Goal: Task Accomplishment & Management: Use online tool/utility

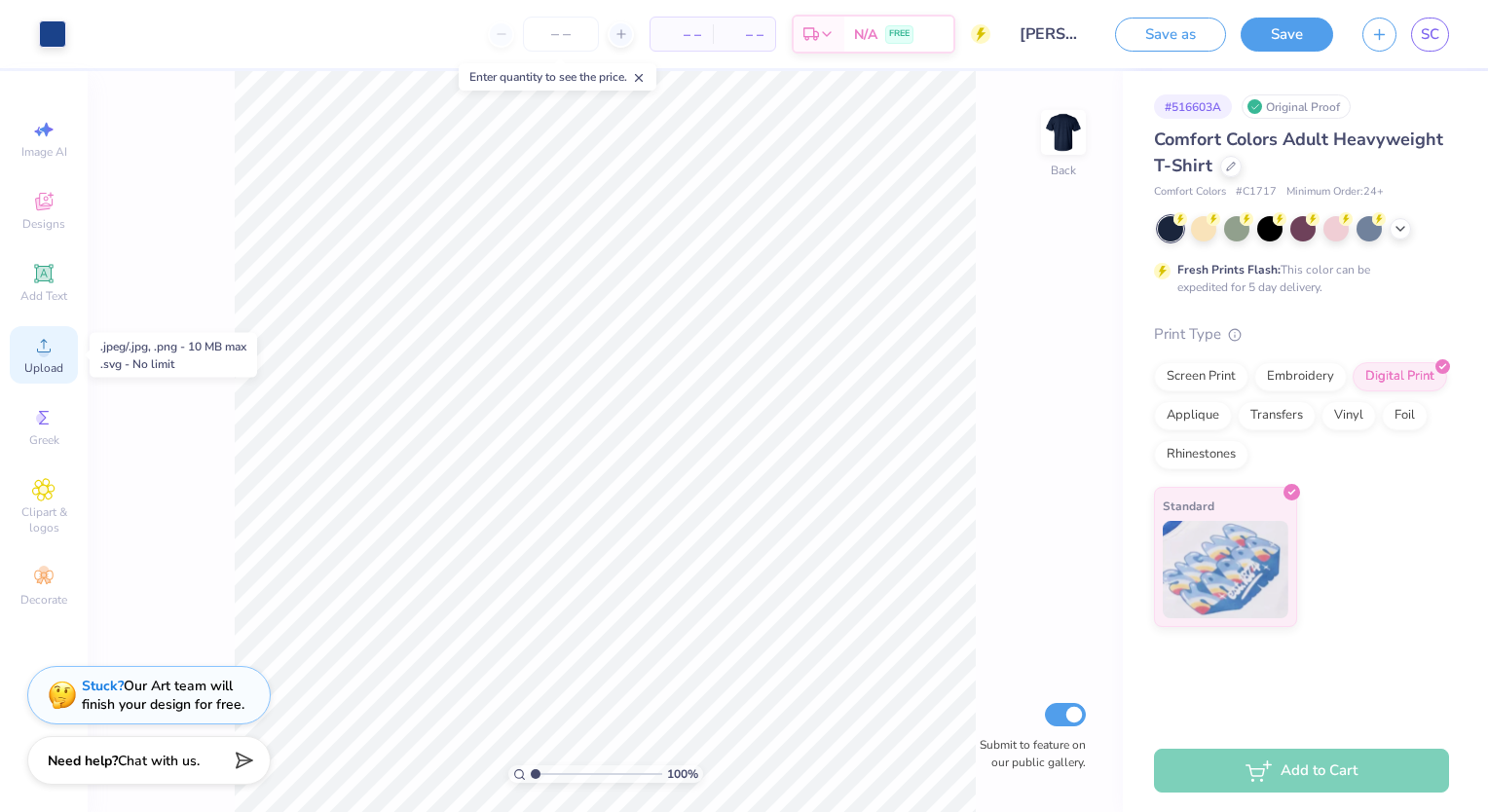
click at [50, 352] on icon at bounding box center [43, 345] width 23 height 23
click at [48, 349] on circle at bounding box center [43, 351] width 11 height 11
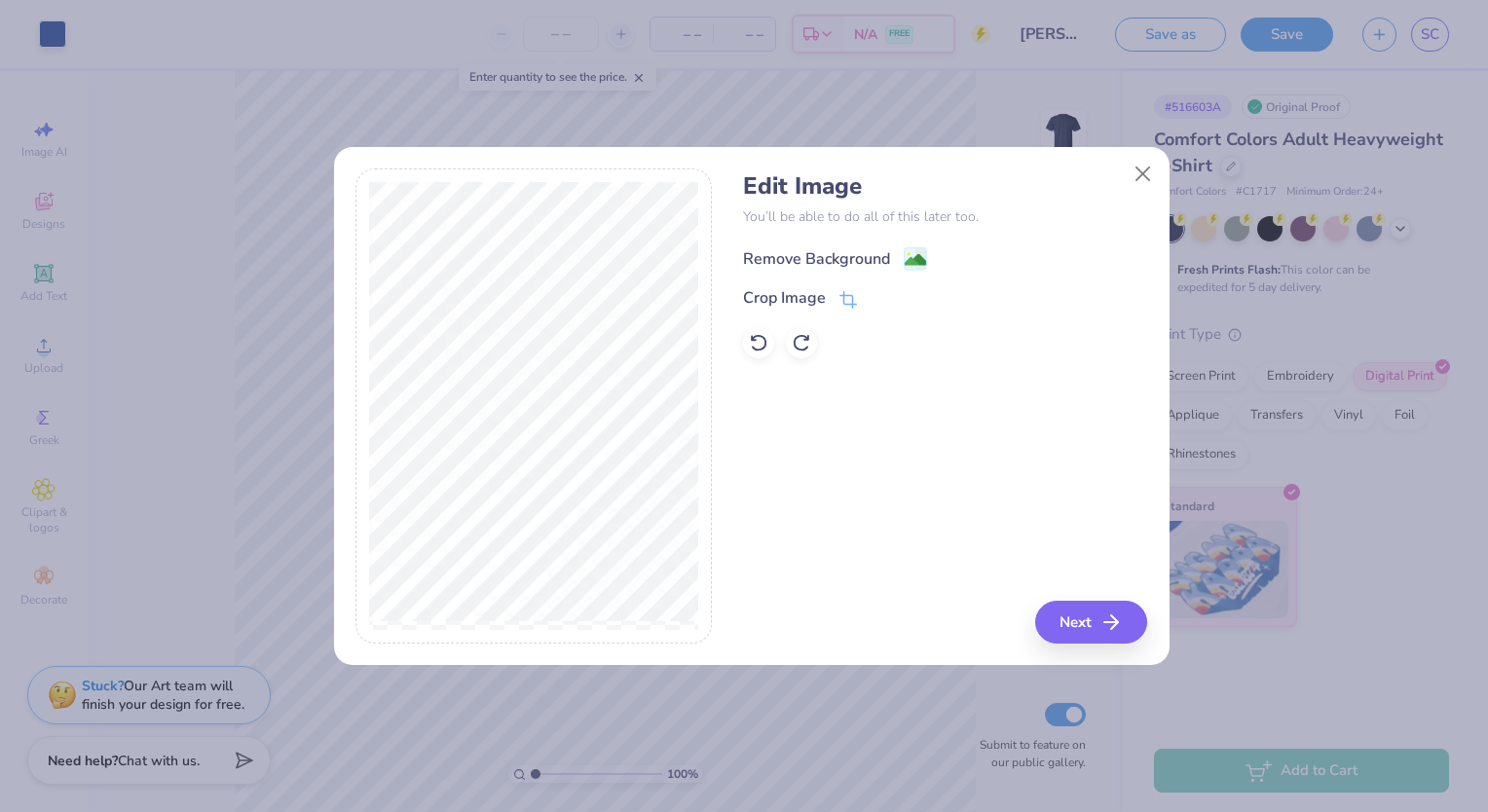
click at [882, 248] on div "Remove Background" at bounding box center [817, 259] width 147 height 23
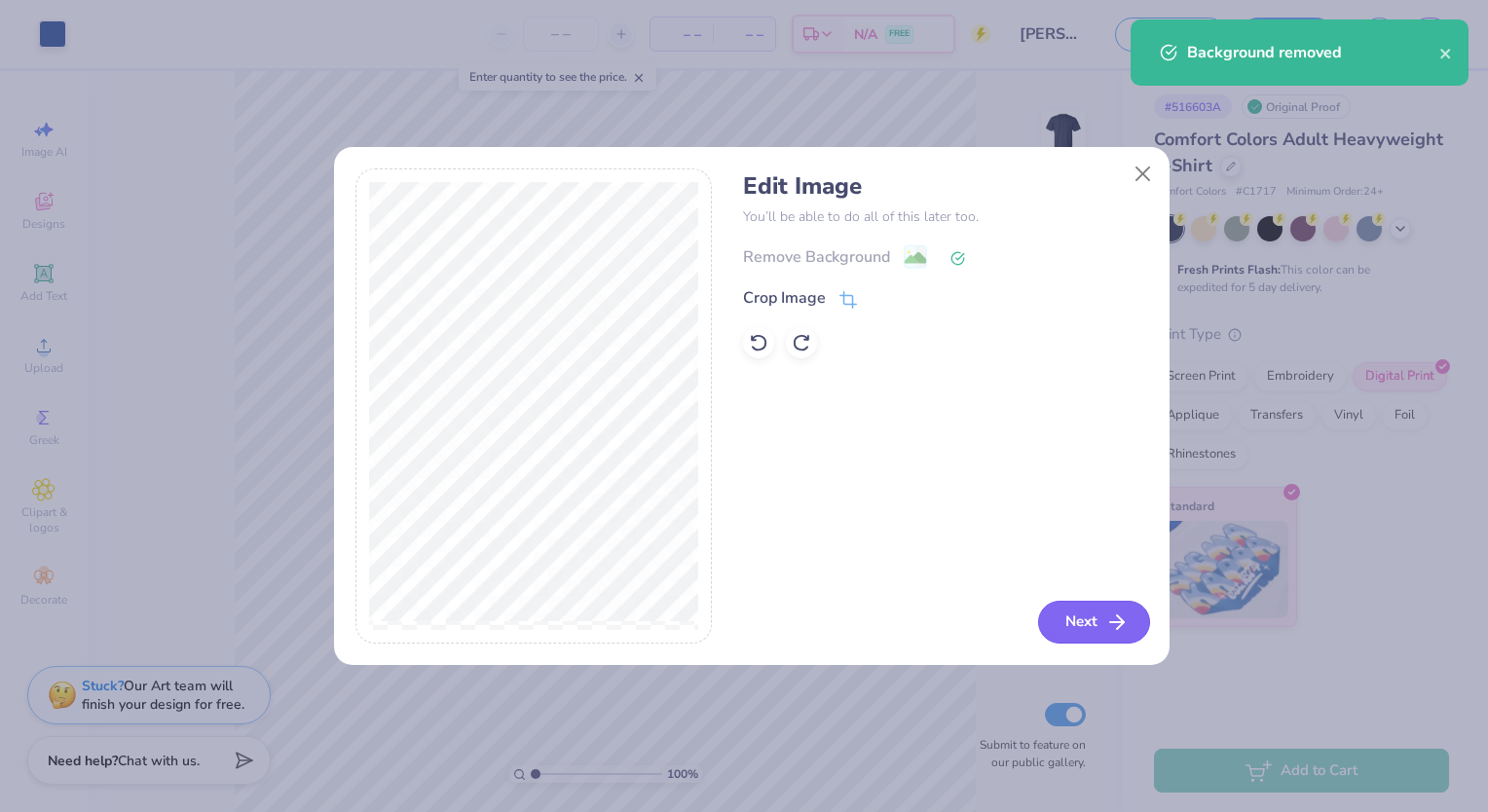
click at [1073, 627] on button "Next" at bounding box center [1094, 622] width 112 height 43
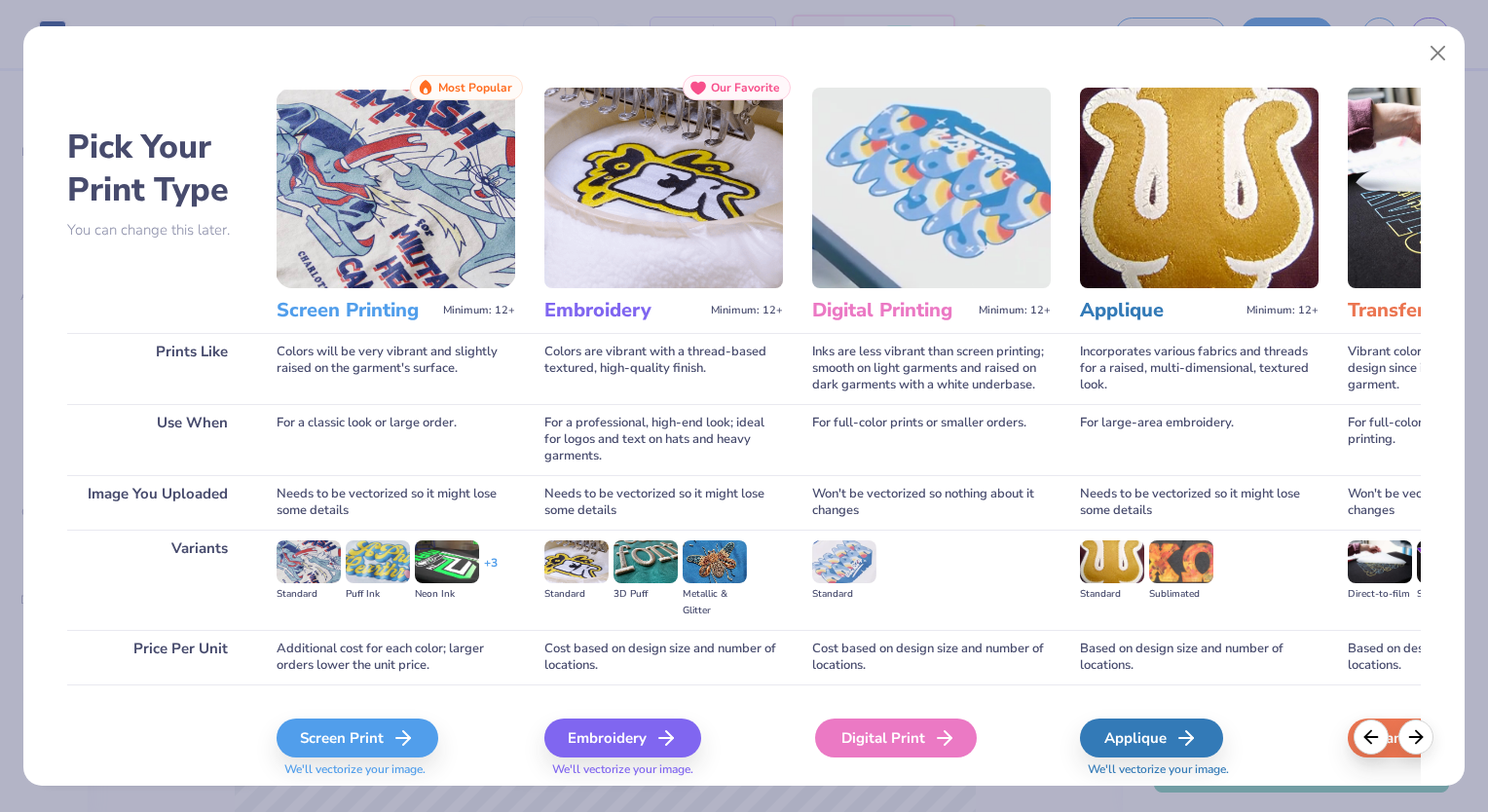
click at [887, 733] on div "Digital Print" at bounding box center [896, 737] width 161 height 39
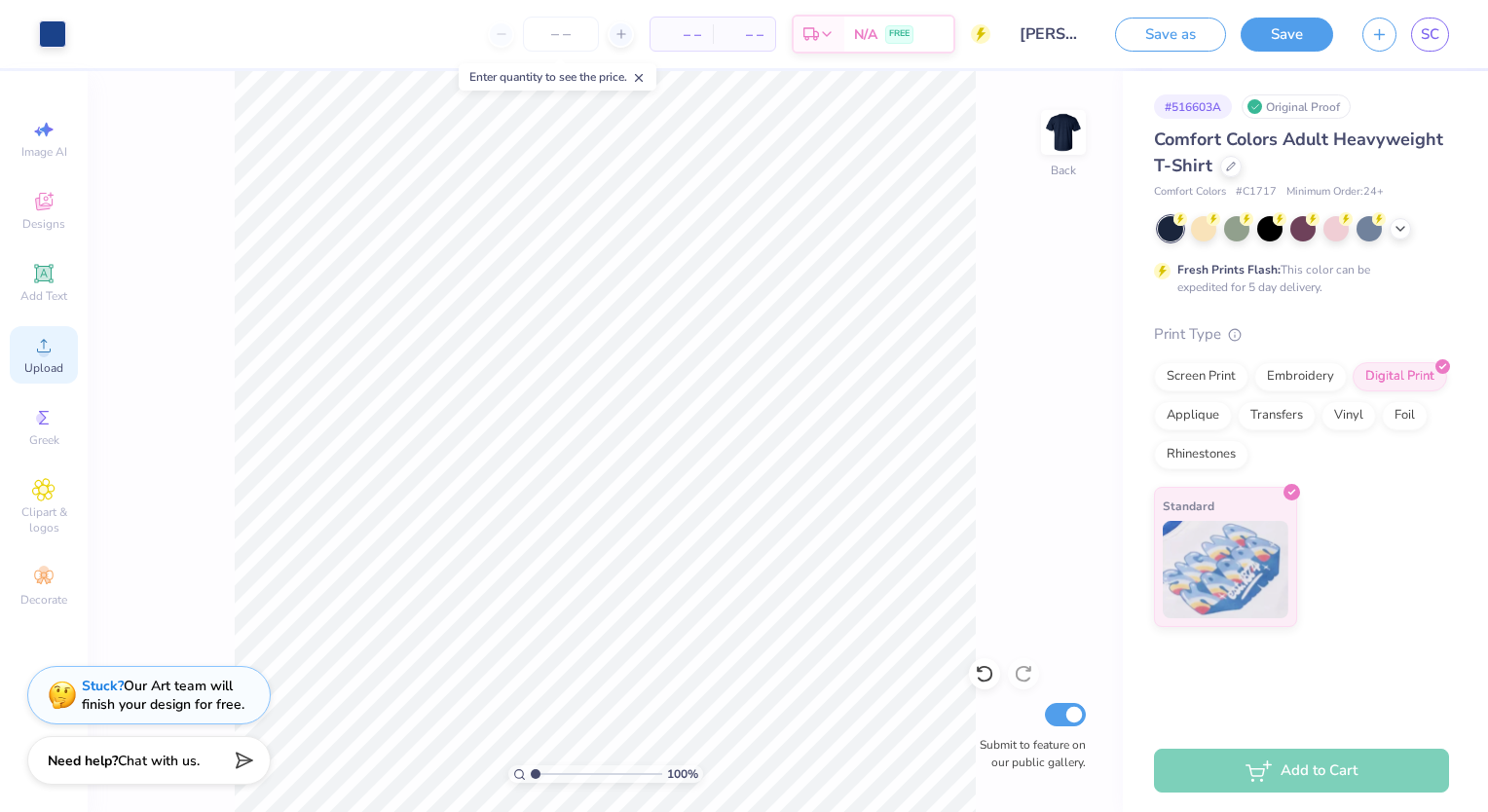
click at [38, 352] on icon at bounding box center [43, 345] width 23 height 23
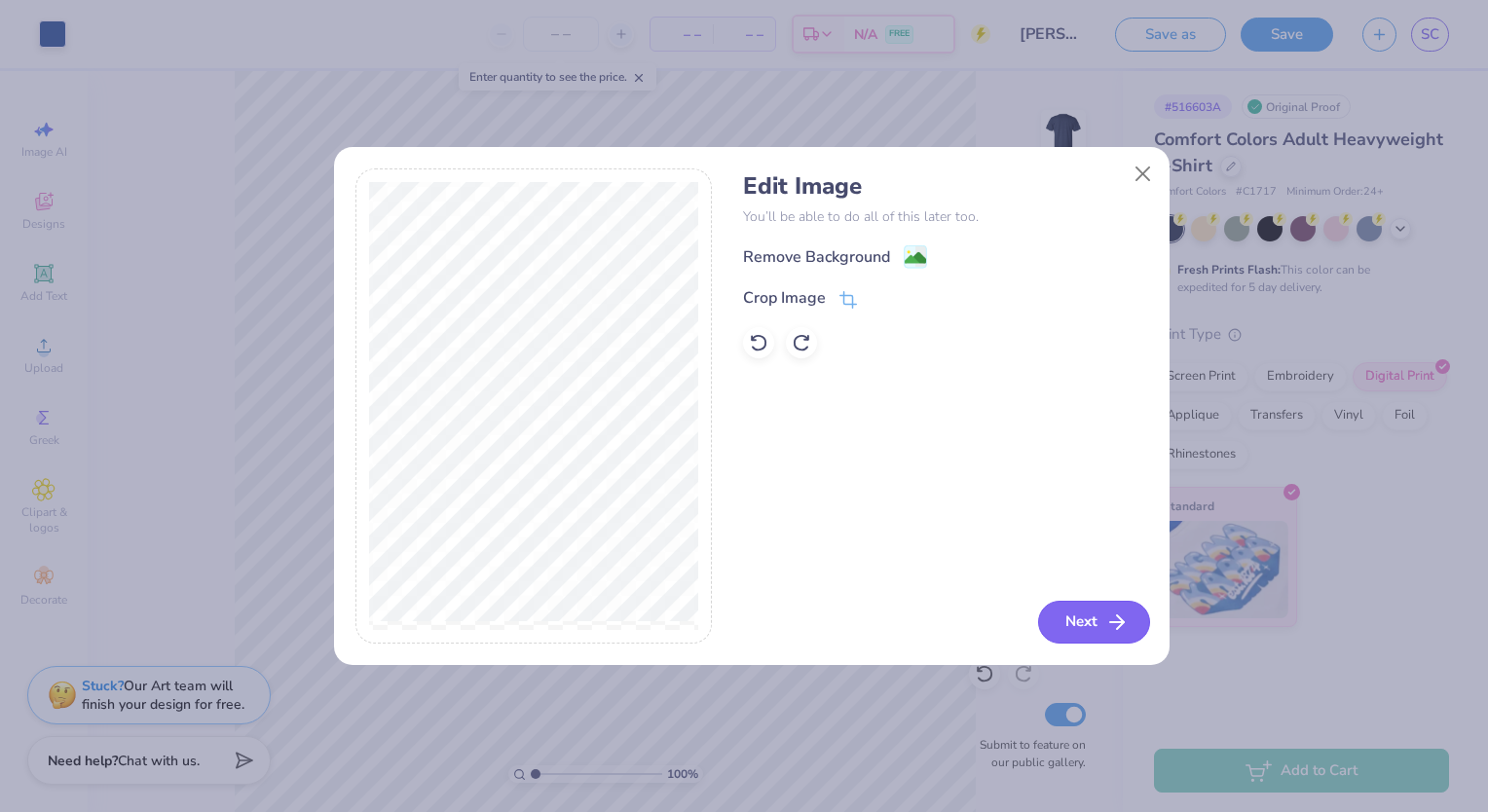
click at [1056, 626] on button "Next" at bounding box center [1094, 622] width 112 height 43
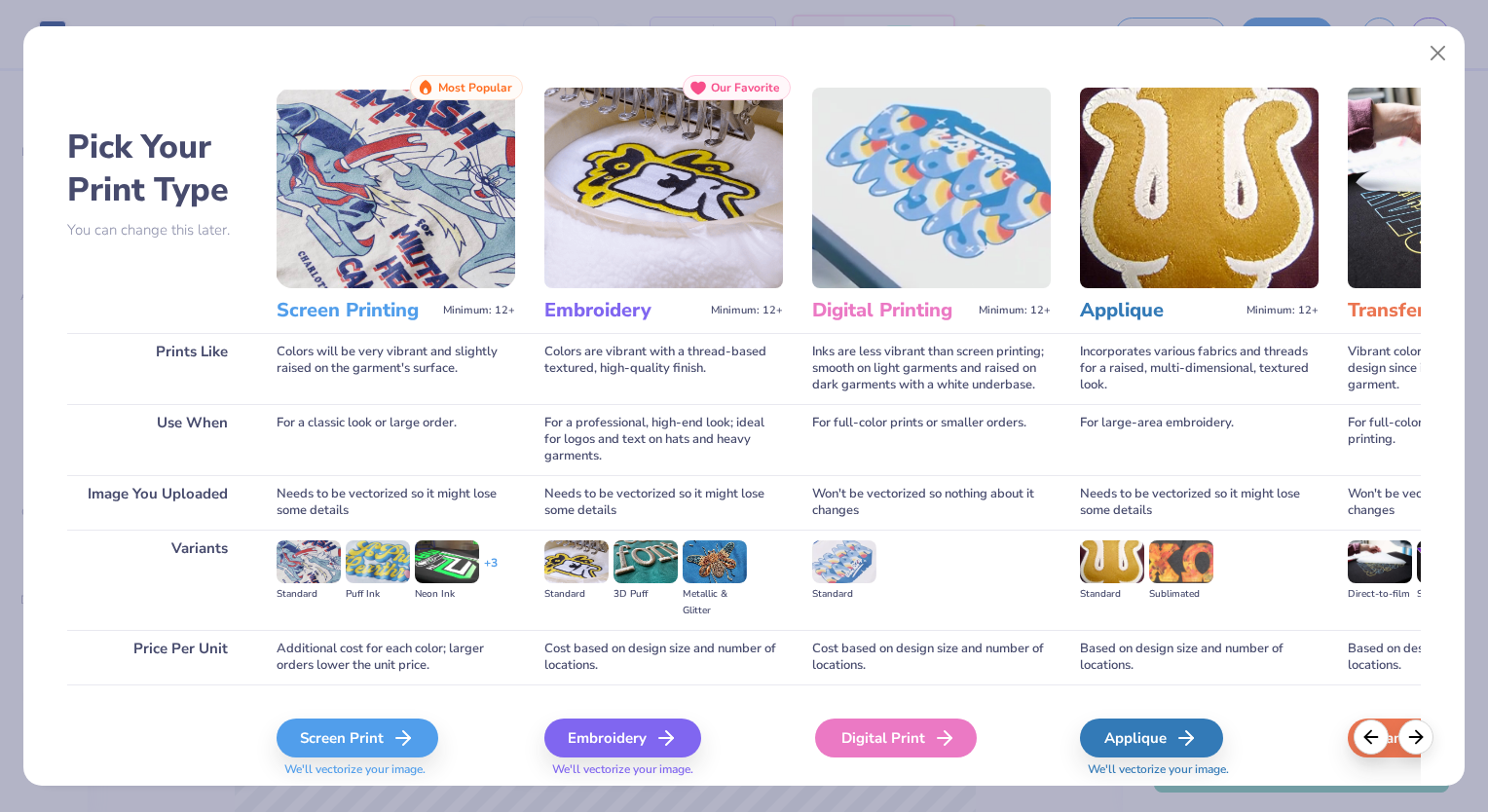
click at [868, 742] on div "Digital Print" at bounding box center [896, 737] width 161 height 39
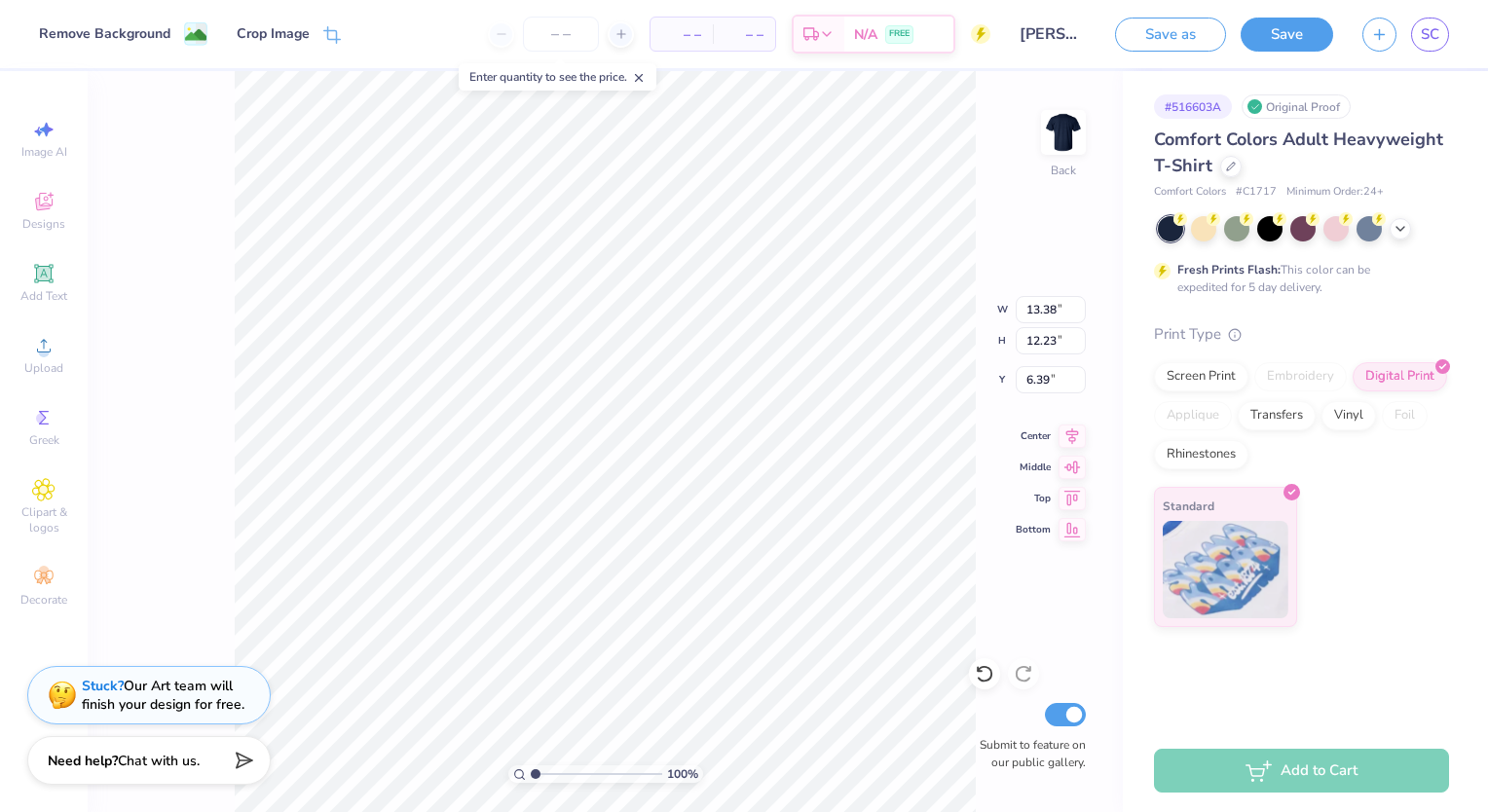
type input "4.09"
type input "3.73"
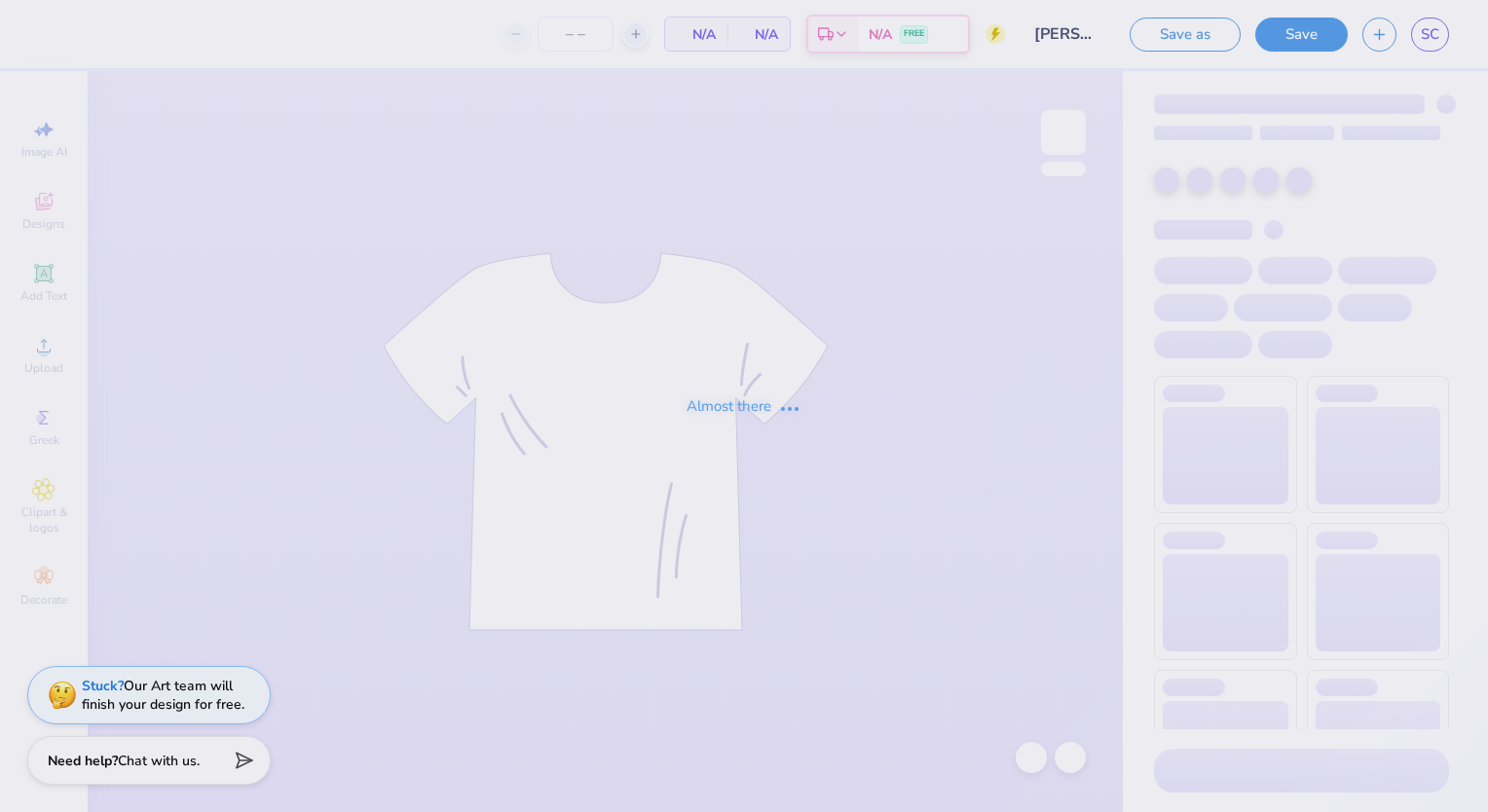
type input "24"
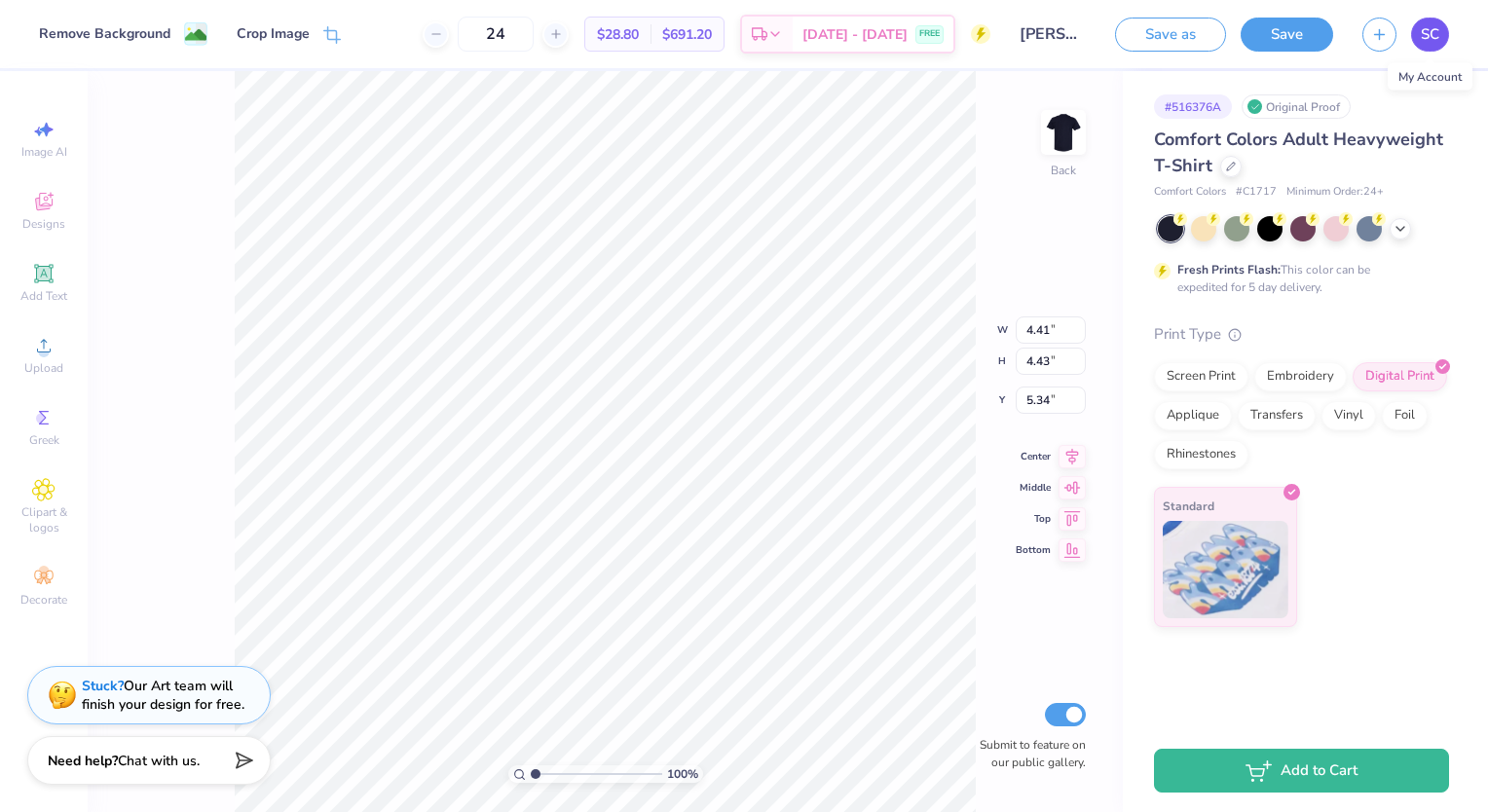
click at [1437, 45] on link "SC" at bounding box center [1430, 35] width 38 height 34
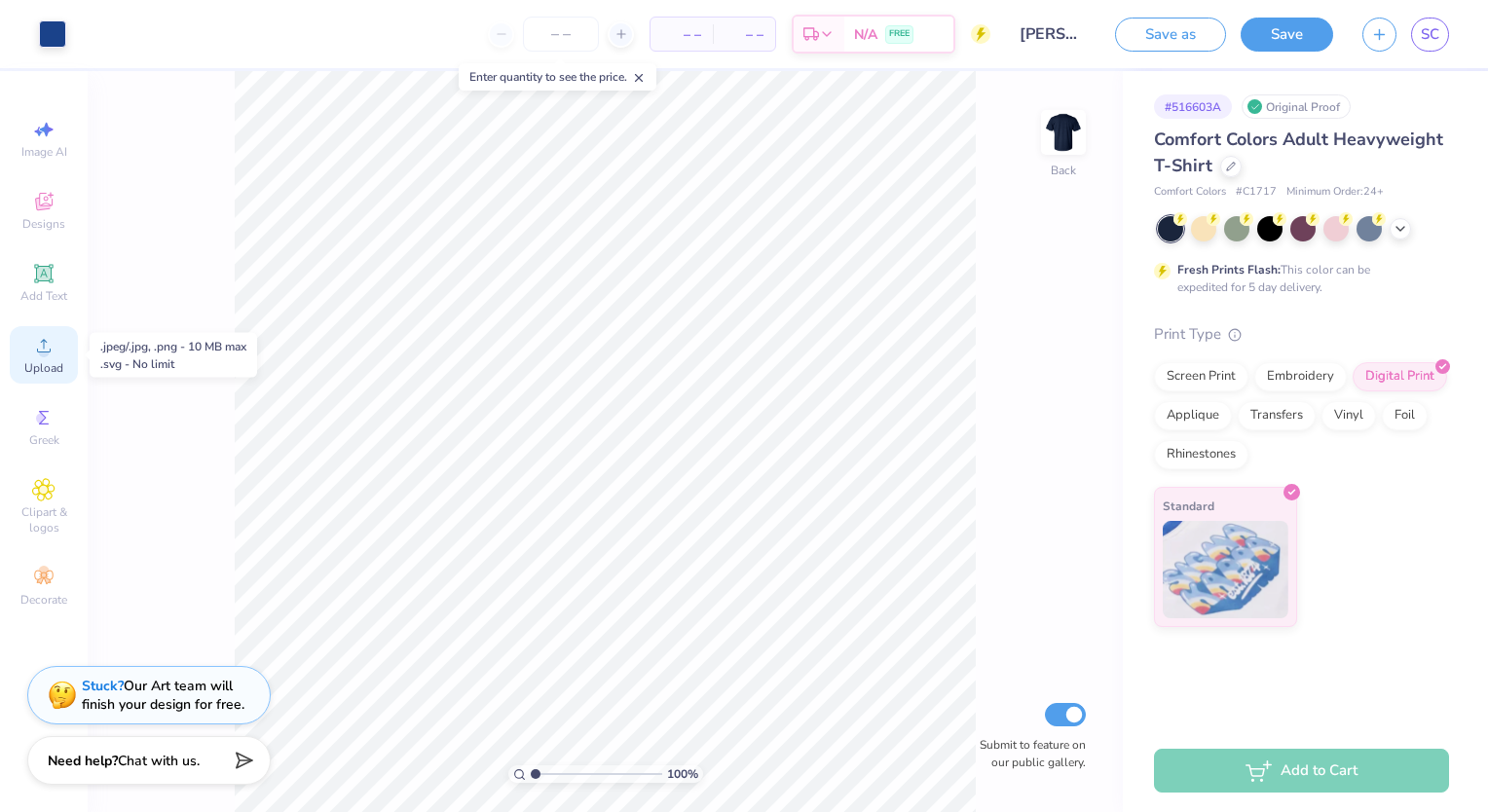
click at [44, 347] on icon at bounding box center [44, 345] width 14 height 14
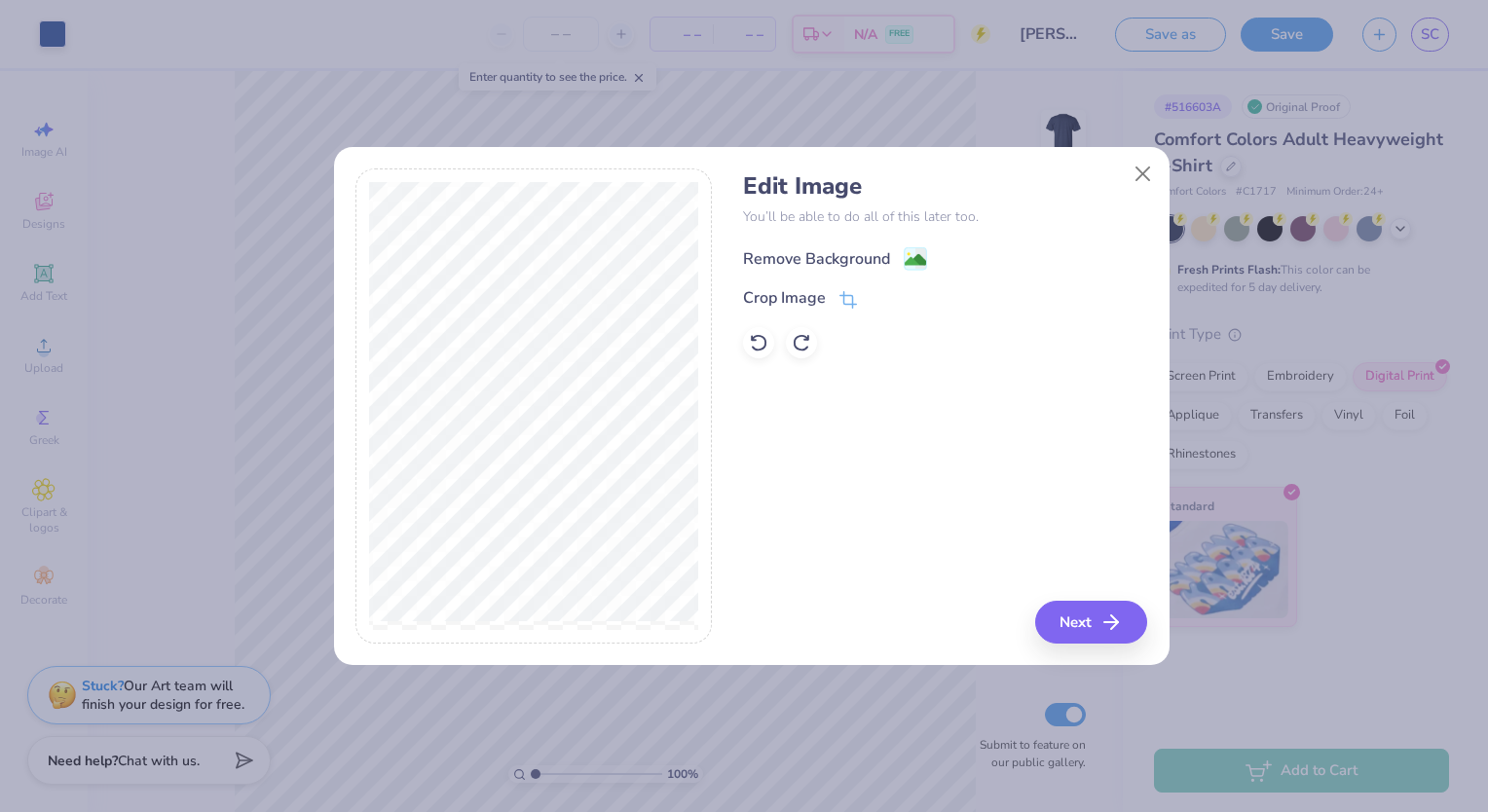
click at [859, 254] on div "Remove Background" at bounding box center [817, 259] width 147 height 23
click at [1084, 623] on button "Next" at bounding box center [1094, 622] width 112 height 43
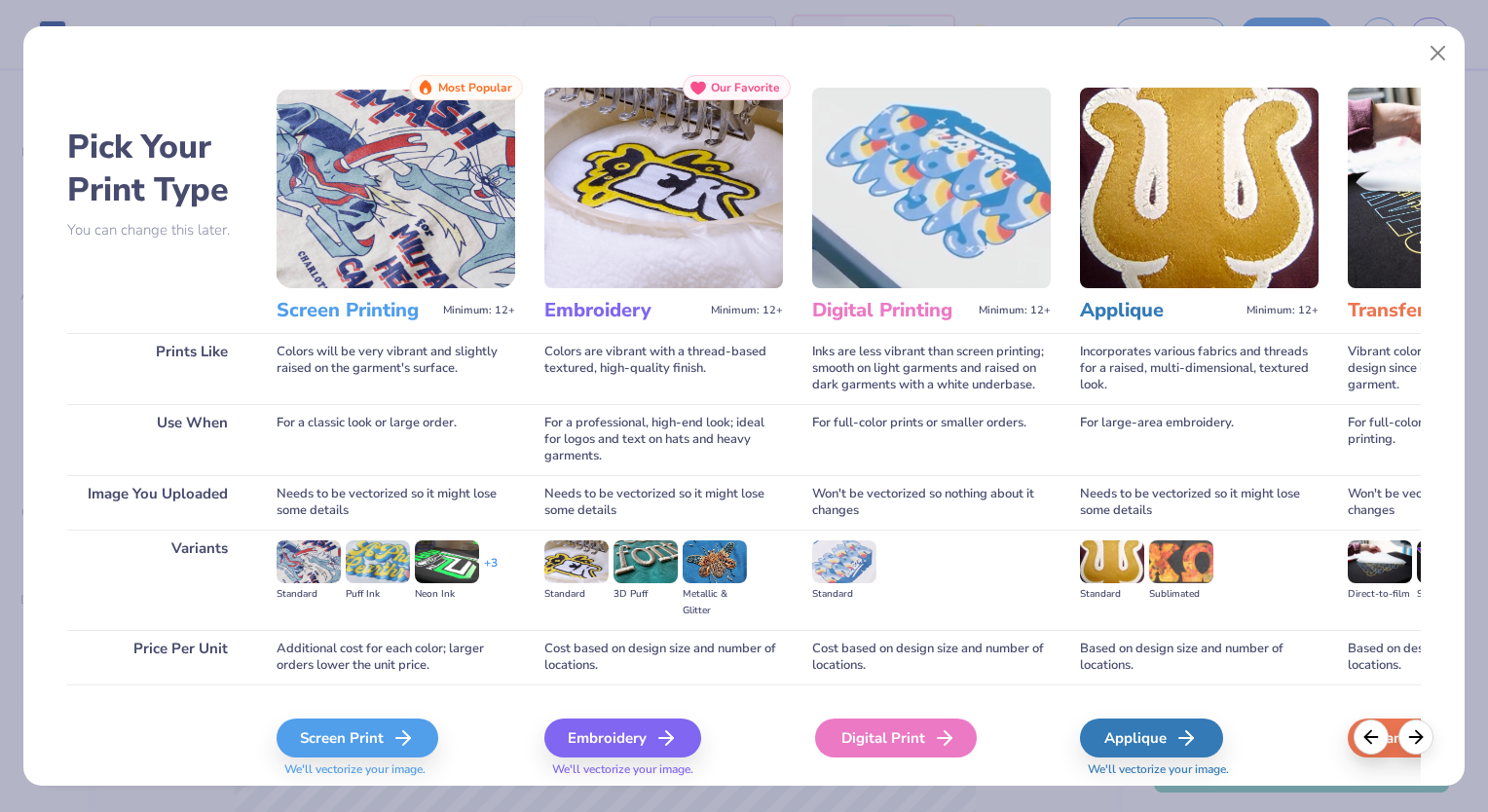
click at [908, 742] on div "Digital Print" at bounding box center [896, 737] width 161 height 39
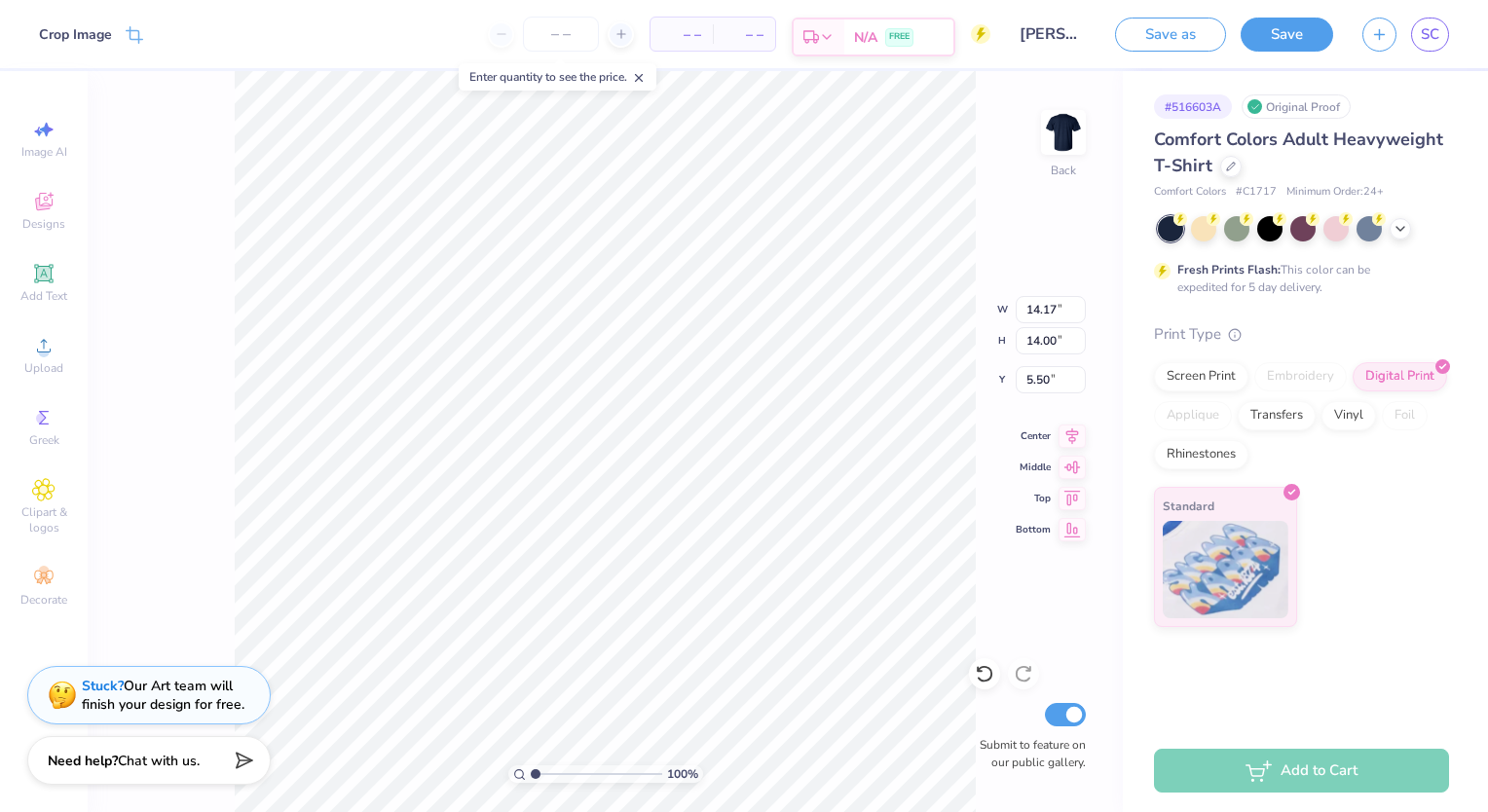
type input "8.07"
type input "8.00"
type input "3.00"
drag, startPoint x: 1058, startPoint y: 340, endPoint x: 1004, endPoint y: 342, distance: 54.0
click at [1004, 342] on div "100 % Back W 14.17 14.17 " H 14.00 14.00 " Y 5.50 5.50 " Center Middle Top Bott…" at bounding box center [605, 441] width 1035 height 741
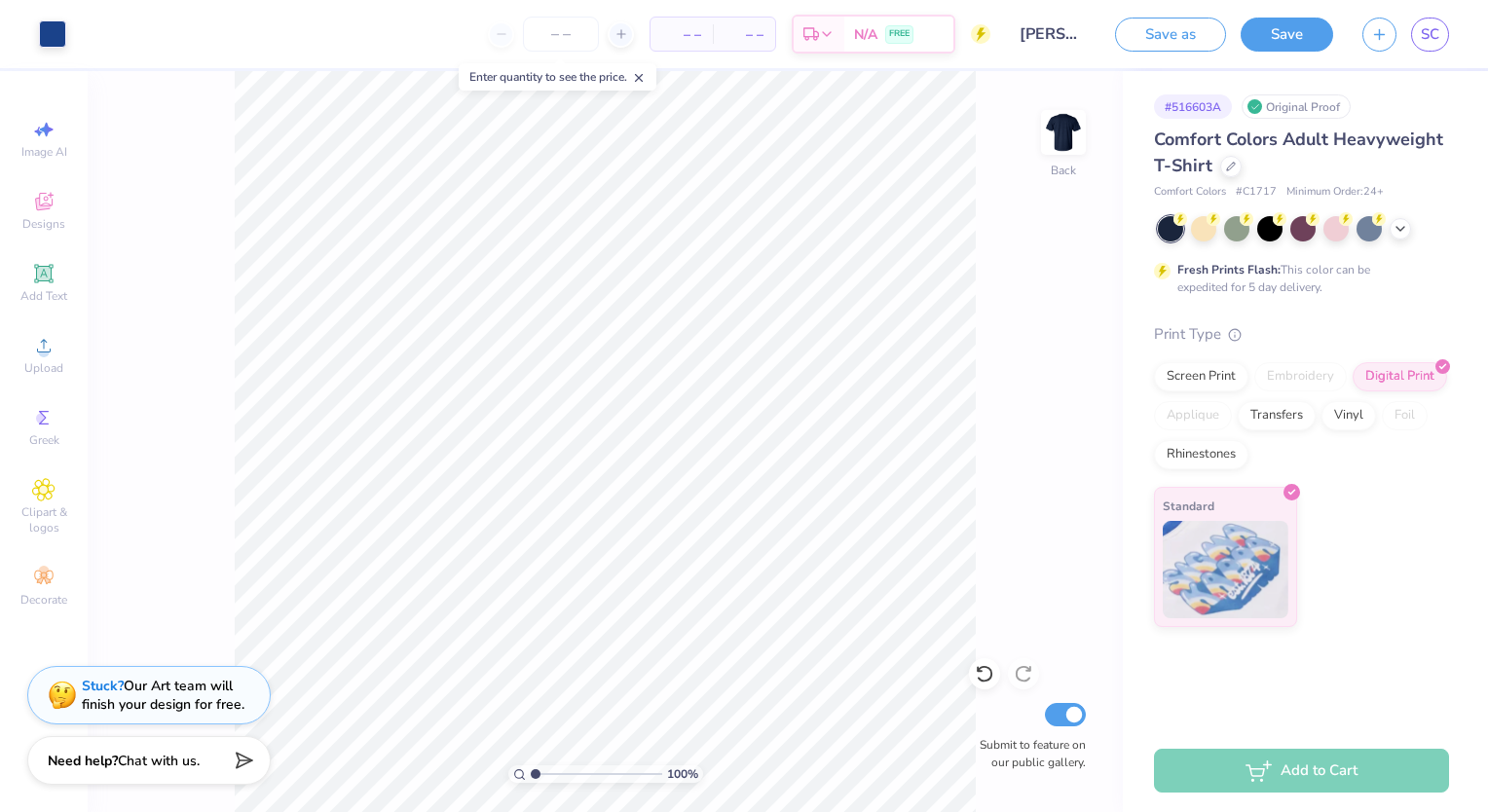
drag, startPoint x: 1004, startPoint y: 342, endPoint x: 990, endPoint y: 288, distance: 55.8
click at [990, 288] on div "100 % Back Submit to feature on our public gallery." at bounding box center [605, 441] width 1035 height 741
click at [1048, 337] on input "14.00" at bounding box center [1051, 340] width 70 height 27
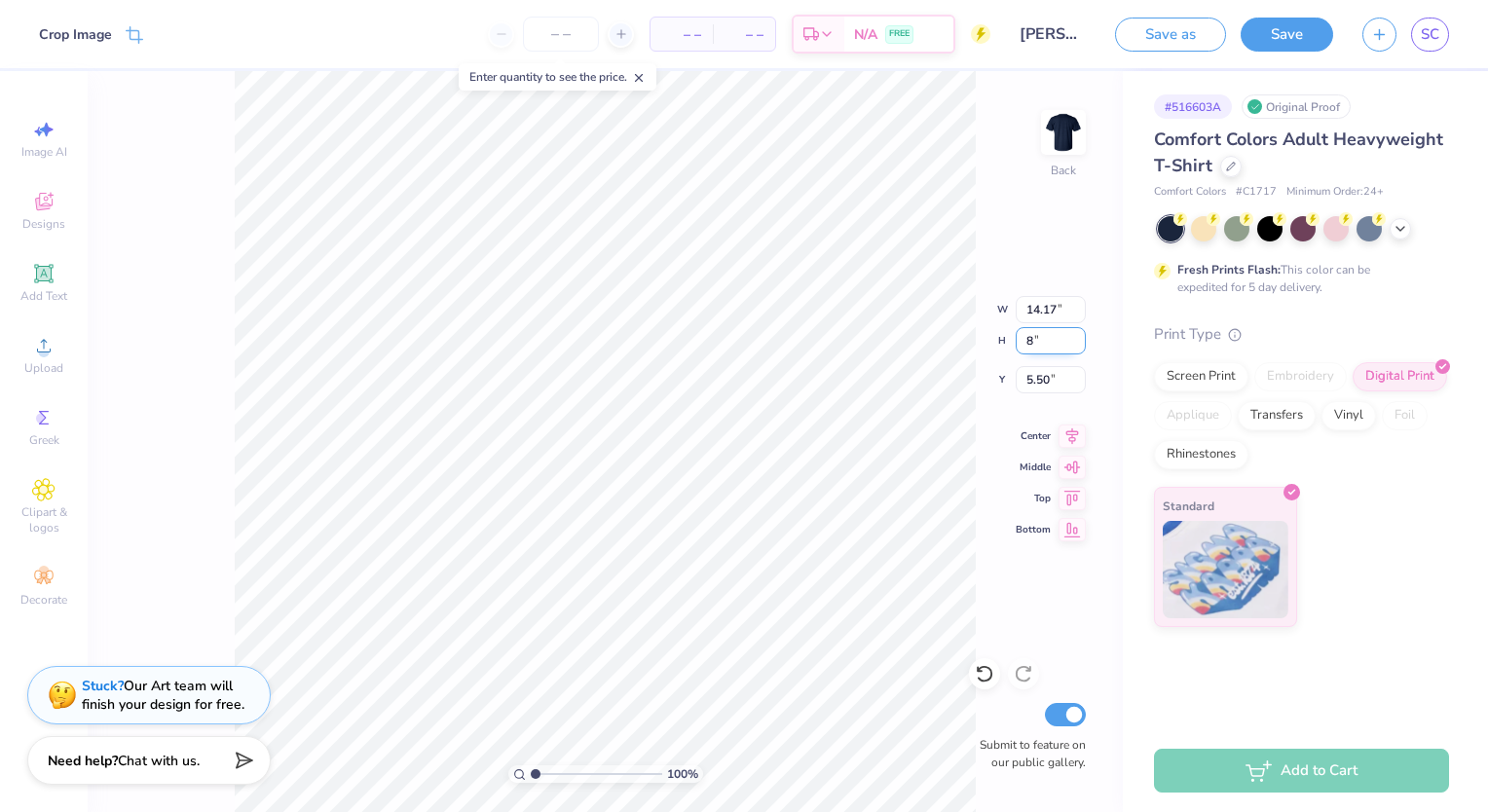
type input "8"
type input "8.10"
type input "8.00"
type input "3.00"
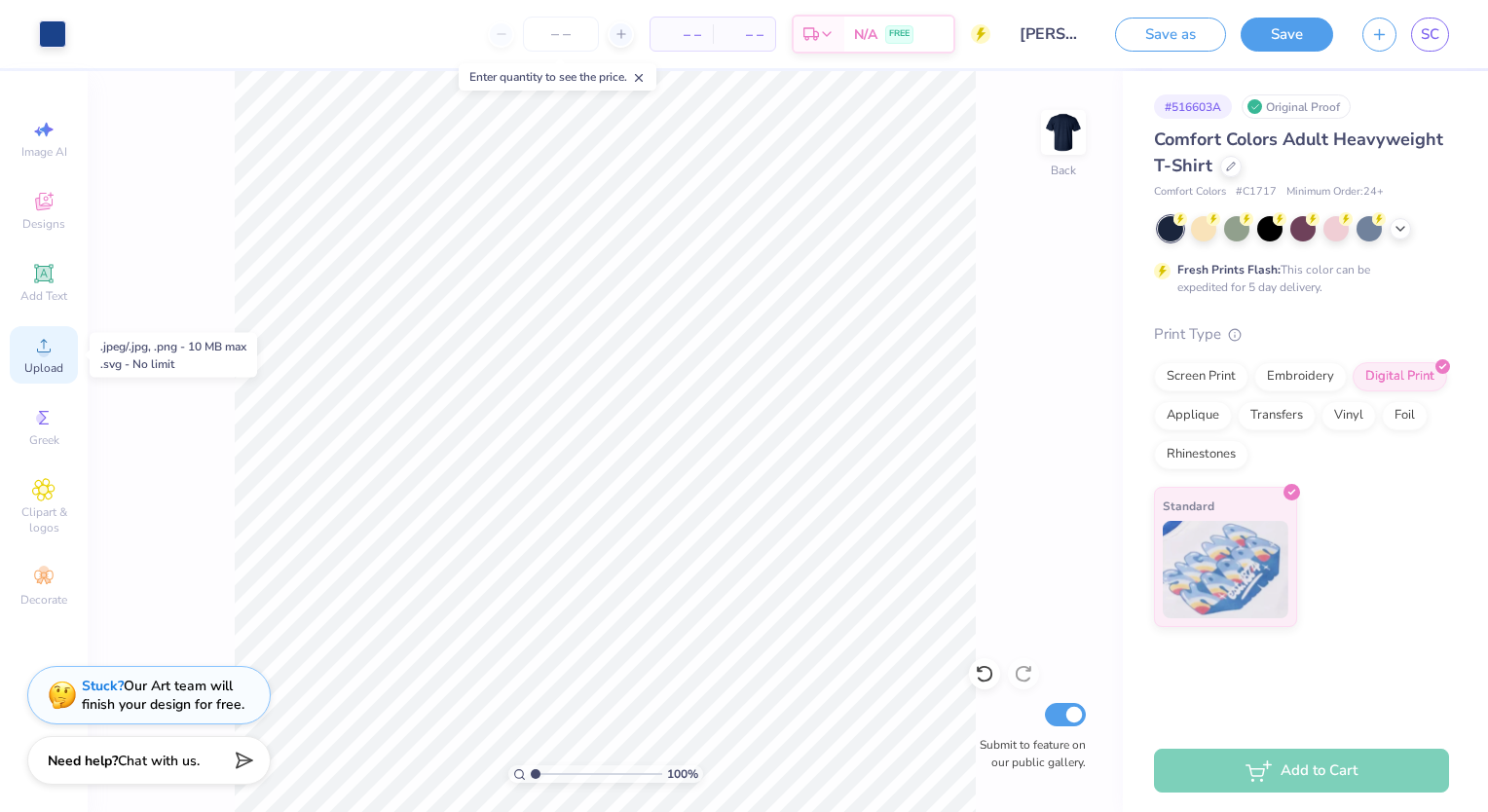
click at [55, 363] on span "Upload" at bounding box center [43, 368] width 39 height 16
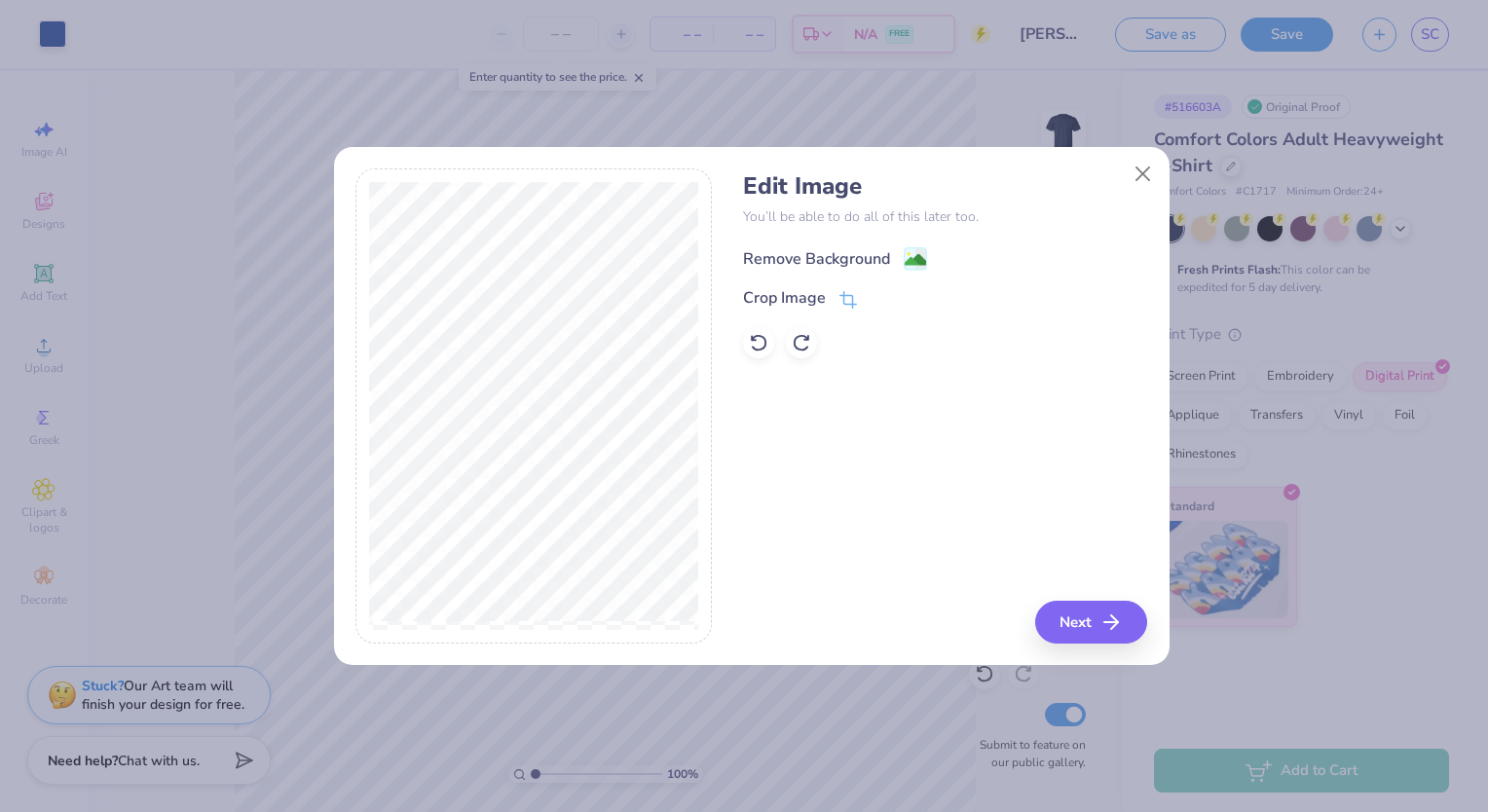
click at [857, 255] on div "Remove Background" at bounding box center [817, 259] width 147 height 23
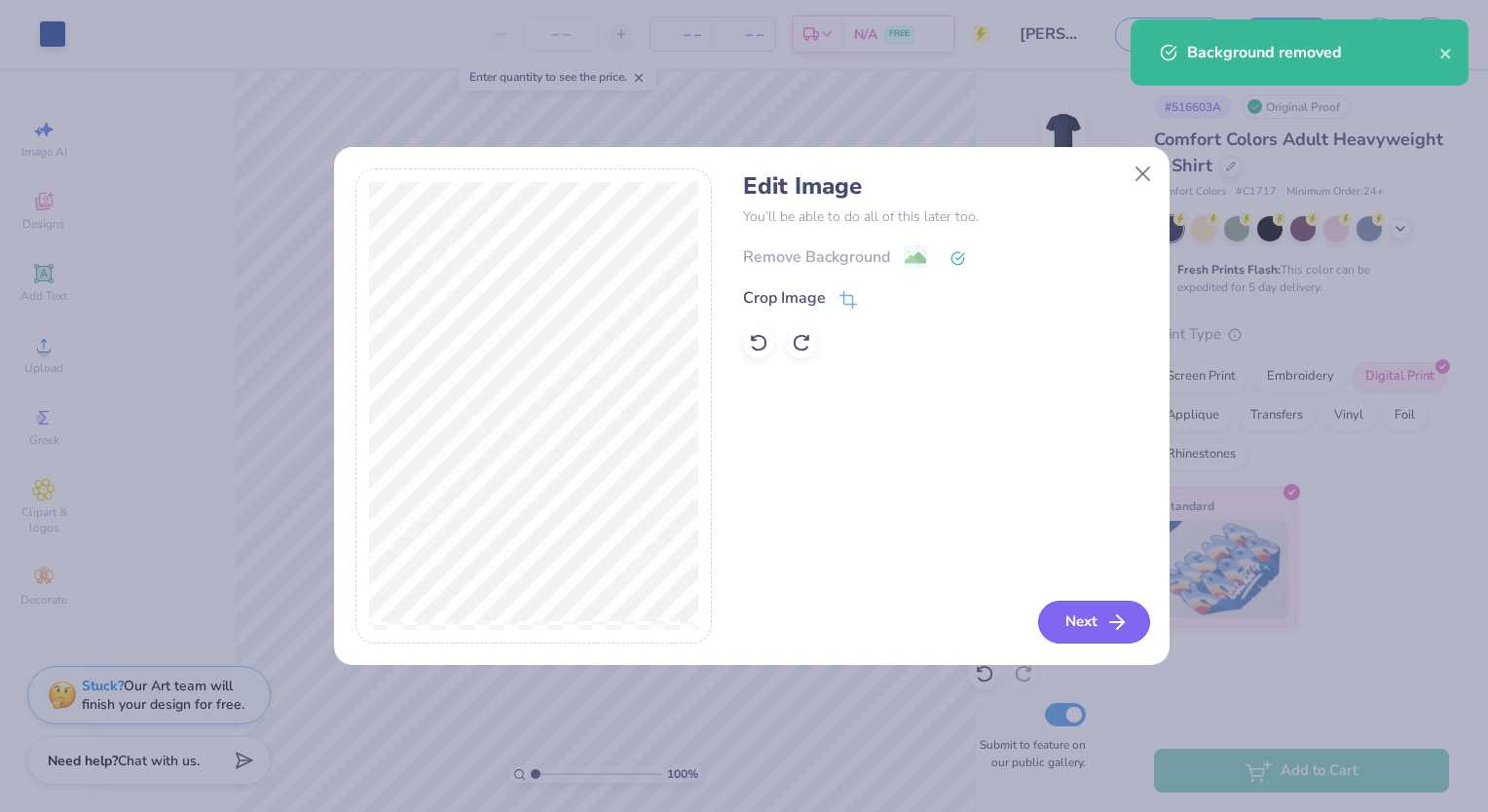
click at [1068, 628] on button "Next" at bounding box center [1094, 622] width 112 height 43
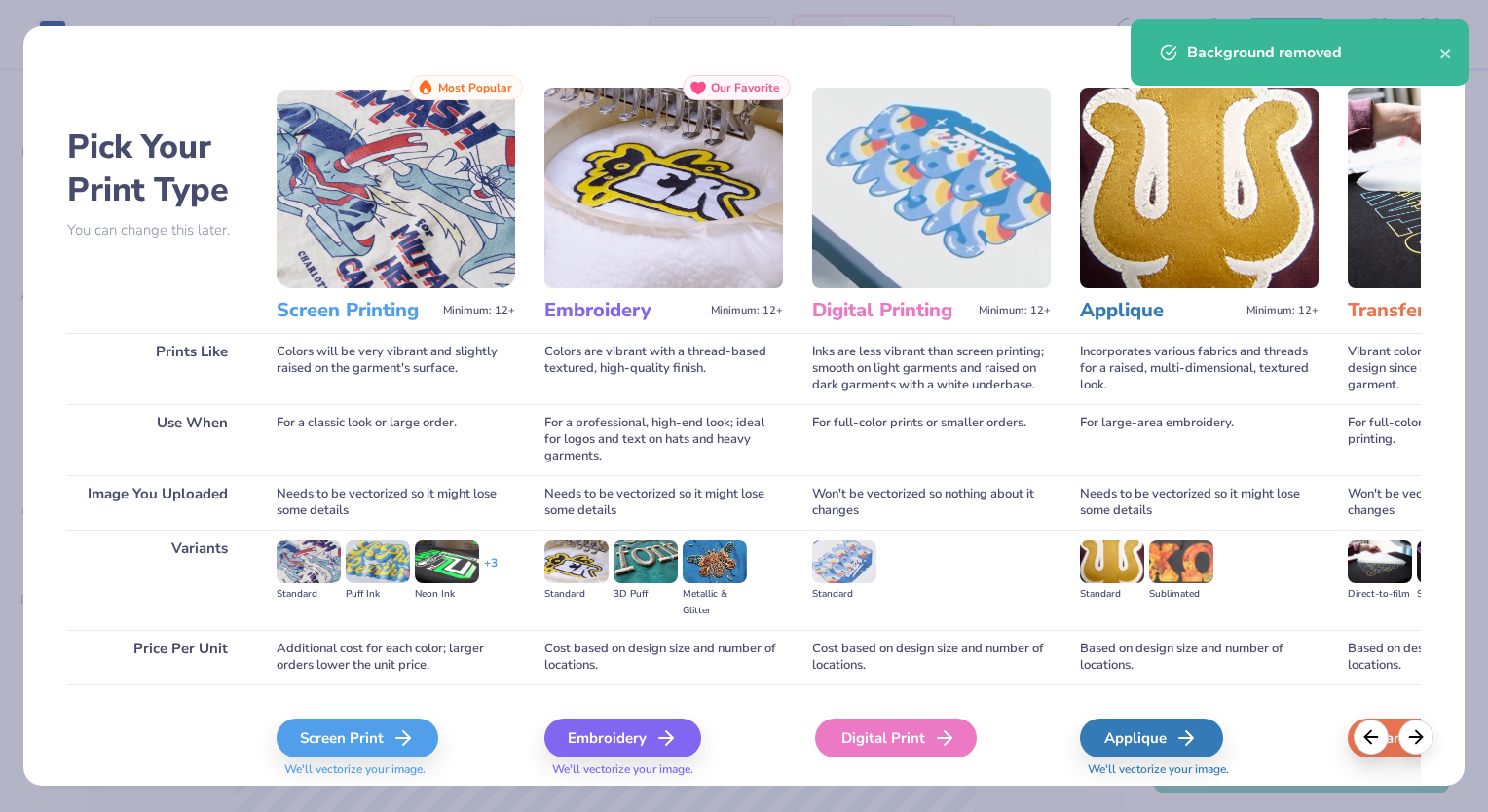
click at [901, 738] on div "Digital Print" at bounding box center [896, 737] width 161 height 39
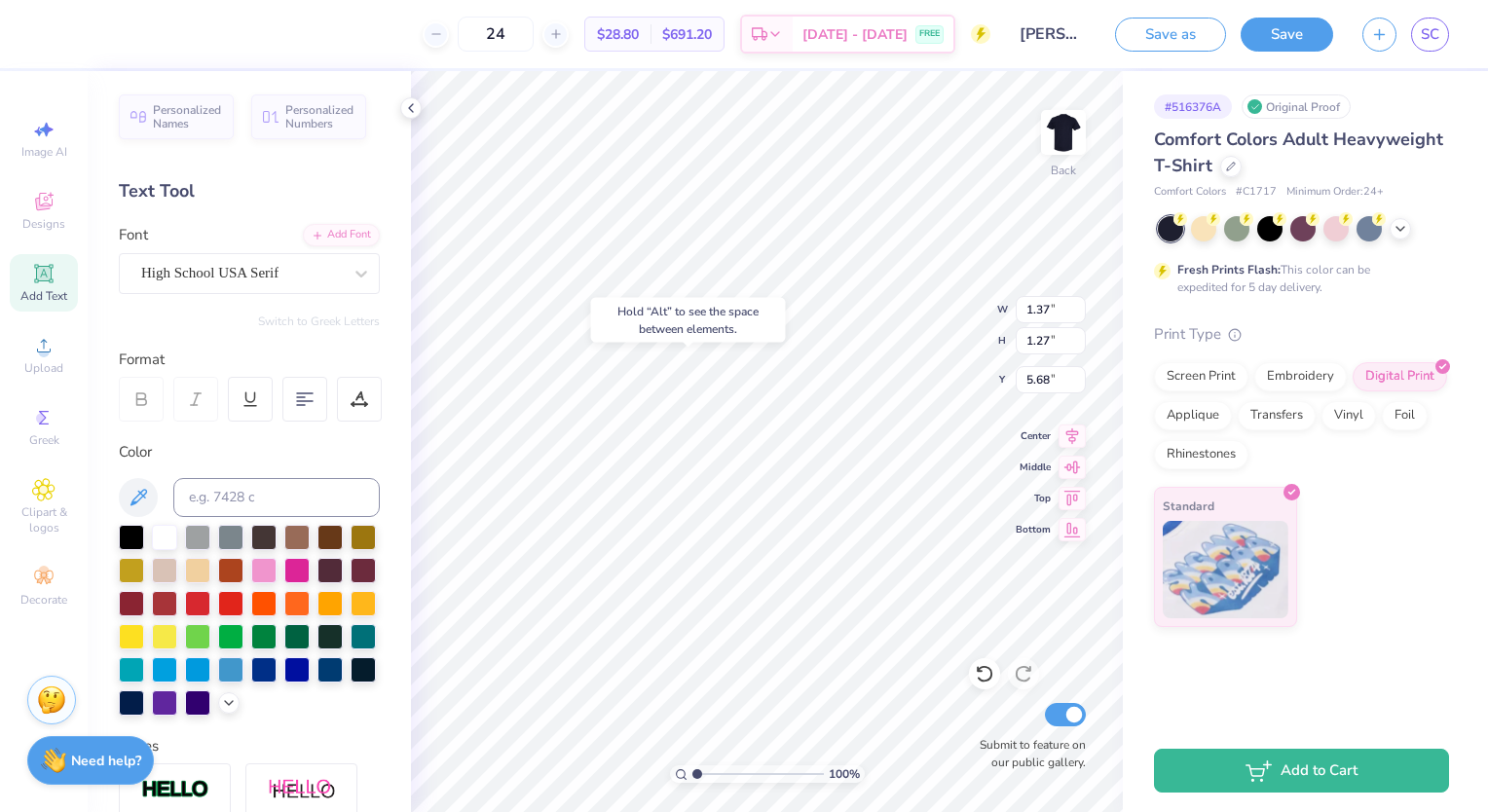
type input "8.20"
type input "1.73"
type input "8.20"
type input "1.37"
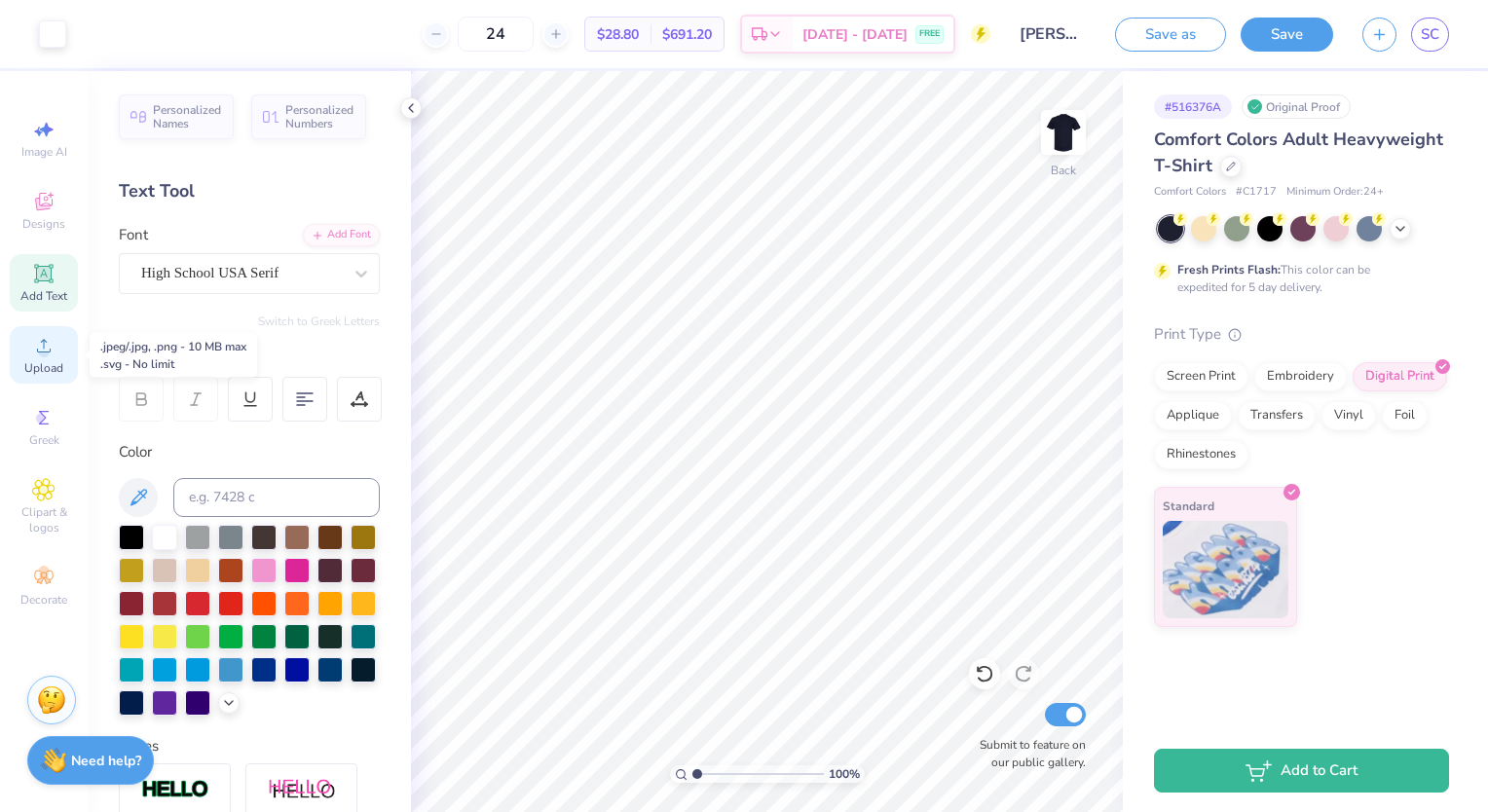
click at [65, 350] on div "Upload" at bounding box center [44, 355] width 68 height 58
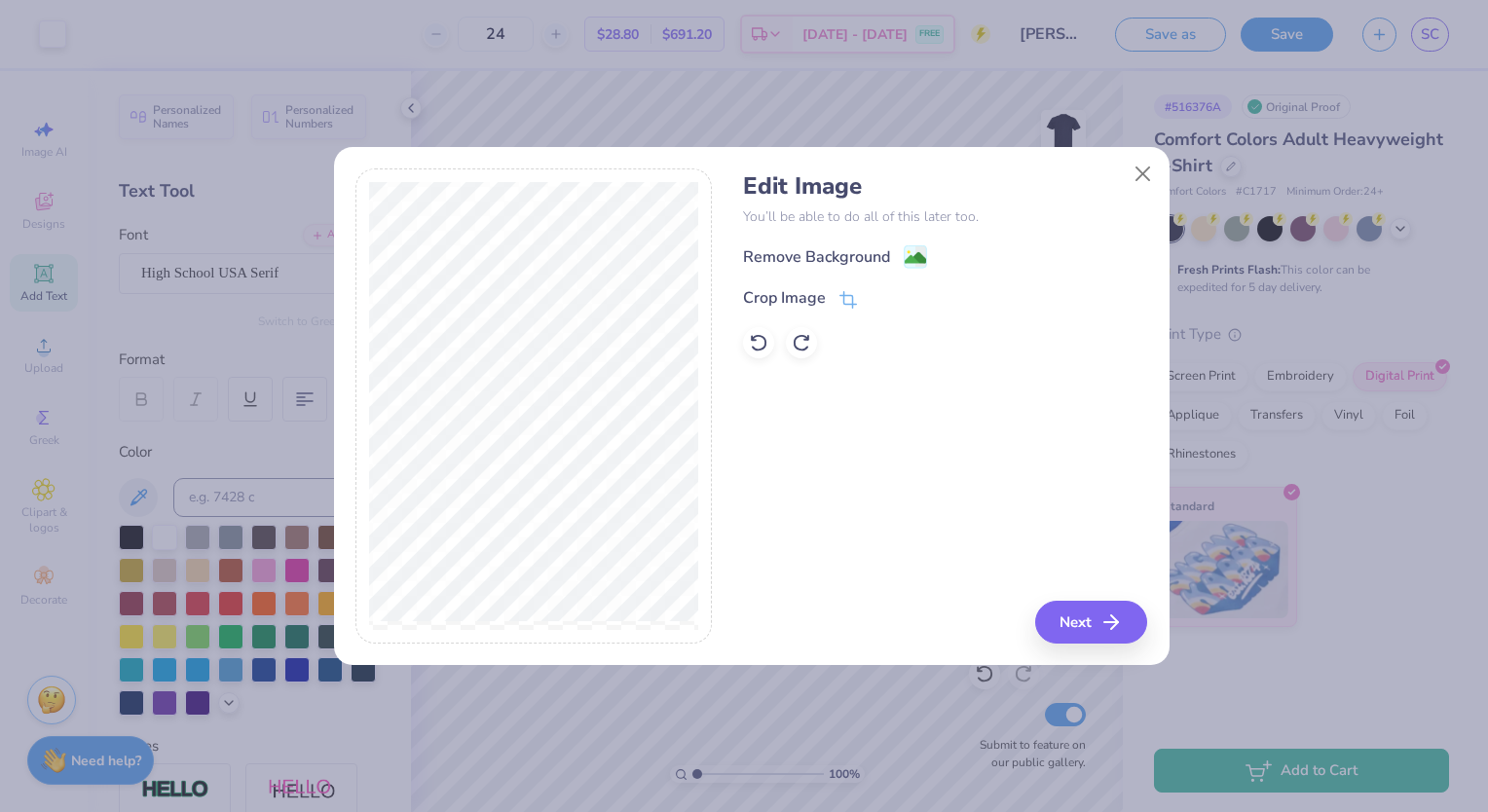
click at [850, 270] on div "Remove Background Crop Image" at bounding box center [946, 302] width 404 height 113
click at [865, 252] on div "Remove Background" at bounding box center [817, 259] width 147 height 23
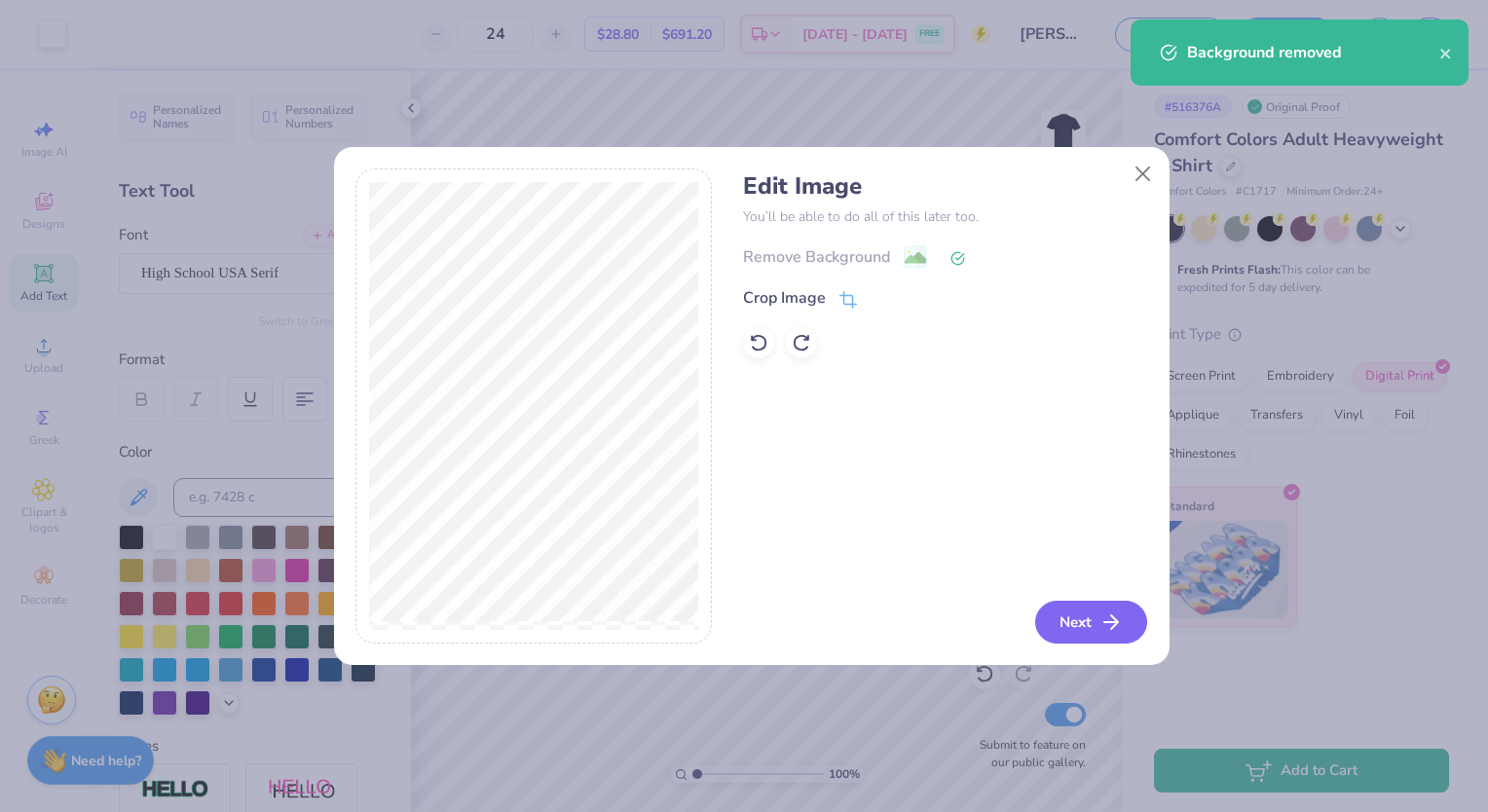
click at [1087, 633] on button "Next" at bounding box center [1091, 622] width 112 height 43
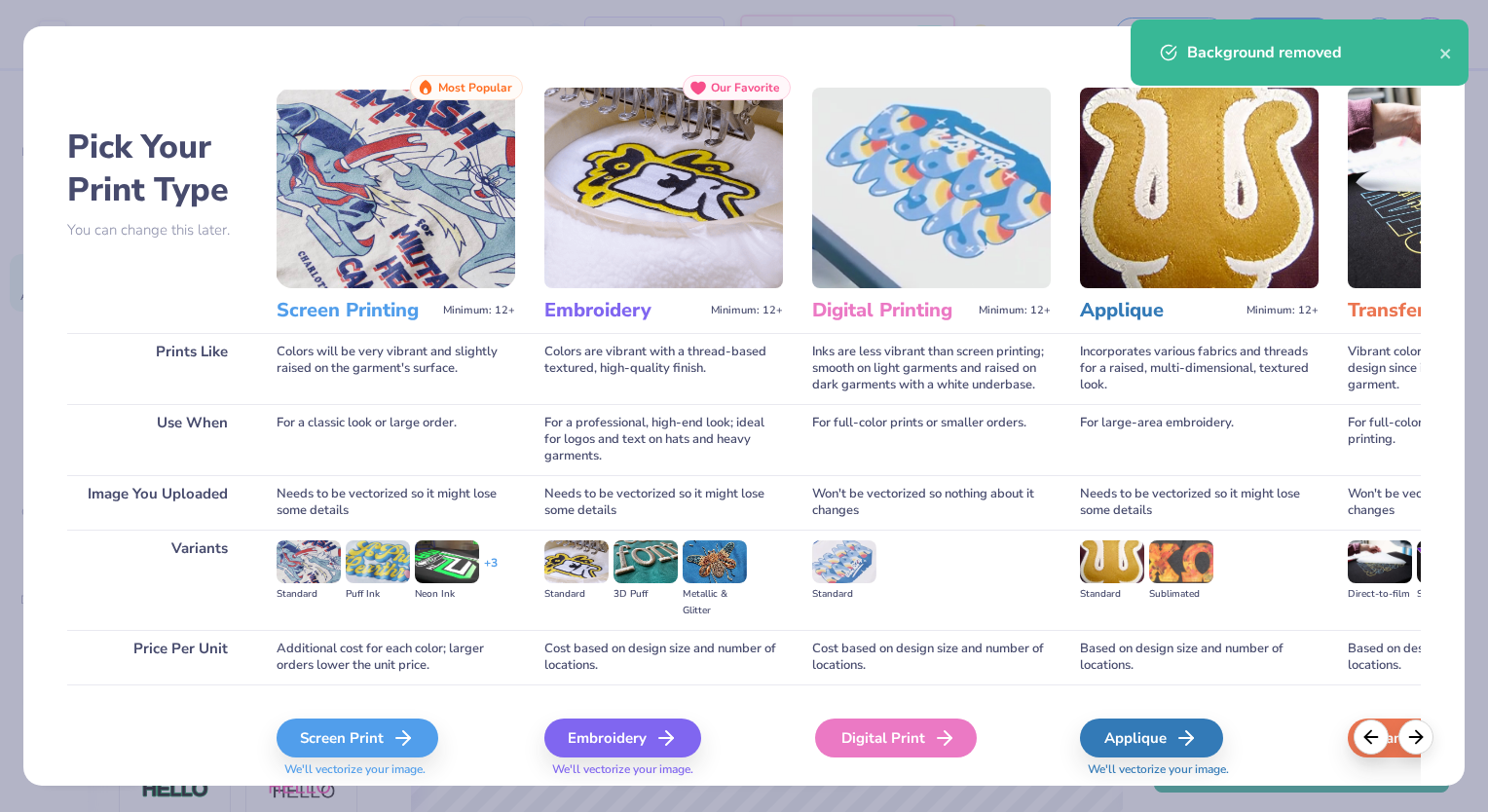
click at [886, 756] on div "Digital Print" at bounding box center [896, 737] width 161 height 39
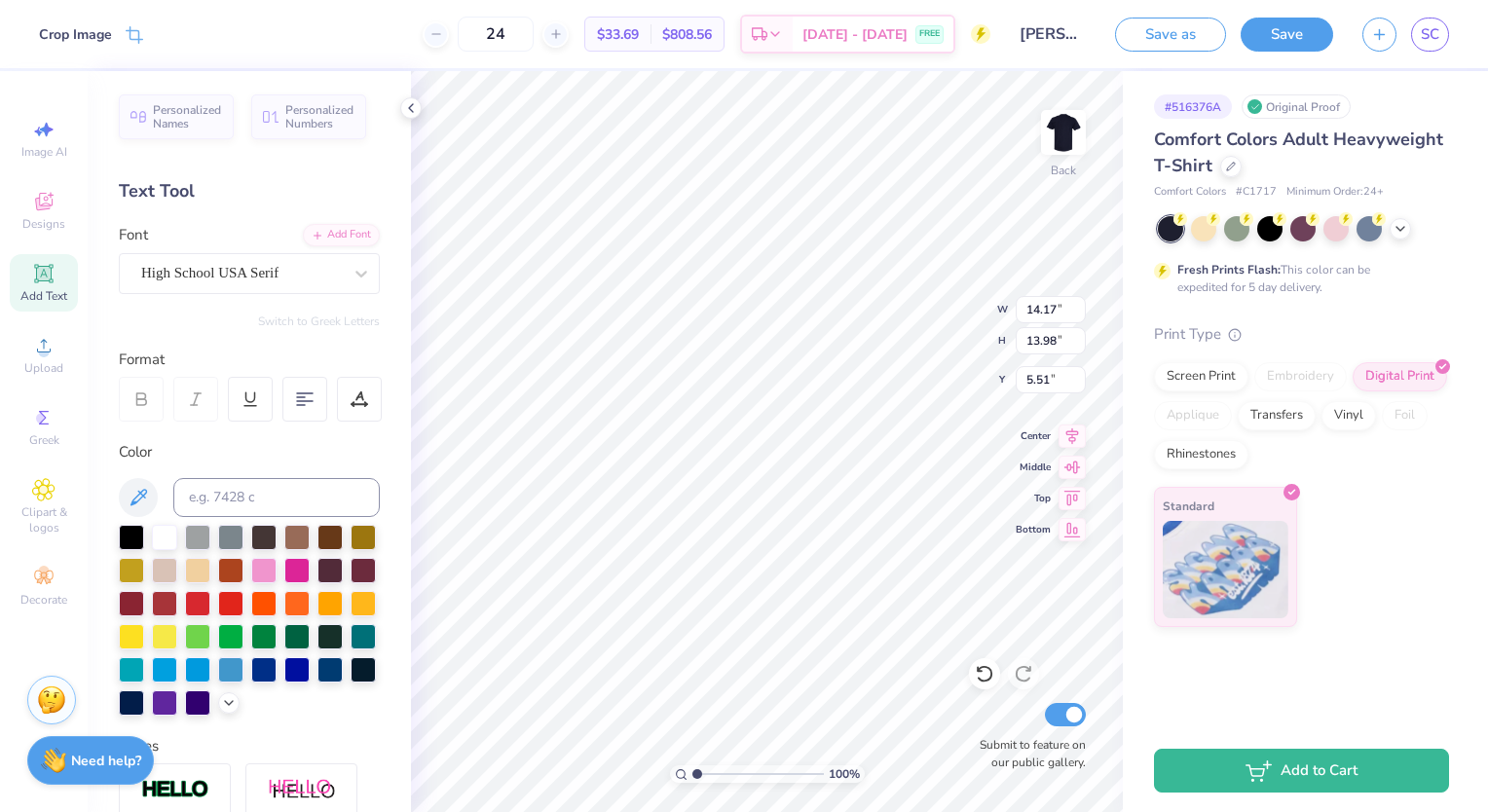
type input "2.40"
type input "2.36"
type input "5.34"
type input "1.37"
type input "1.27"
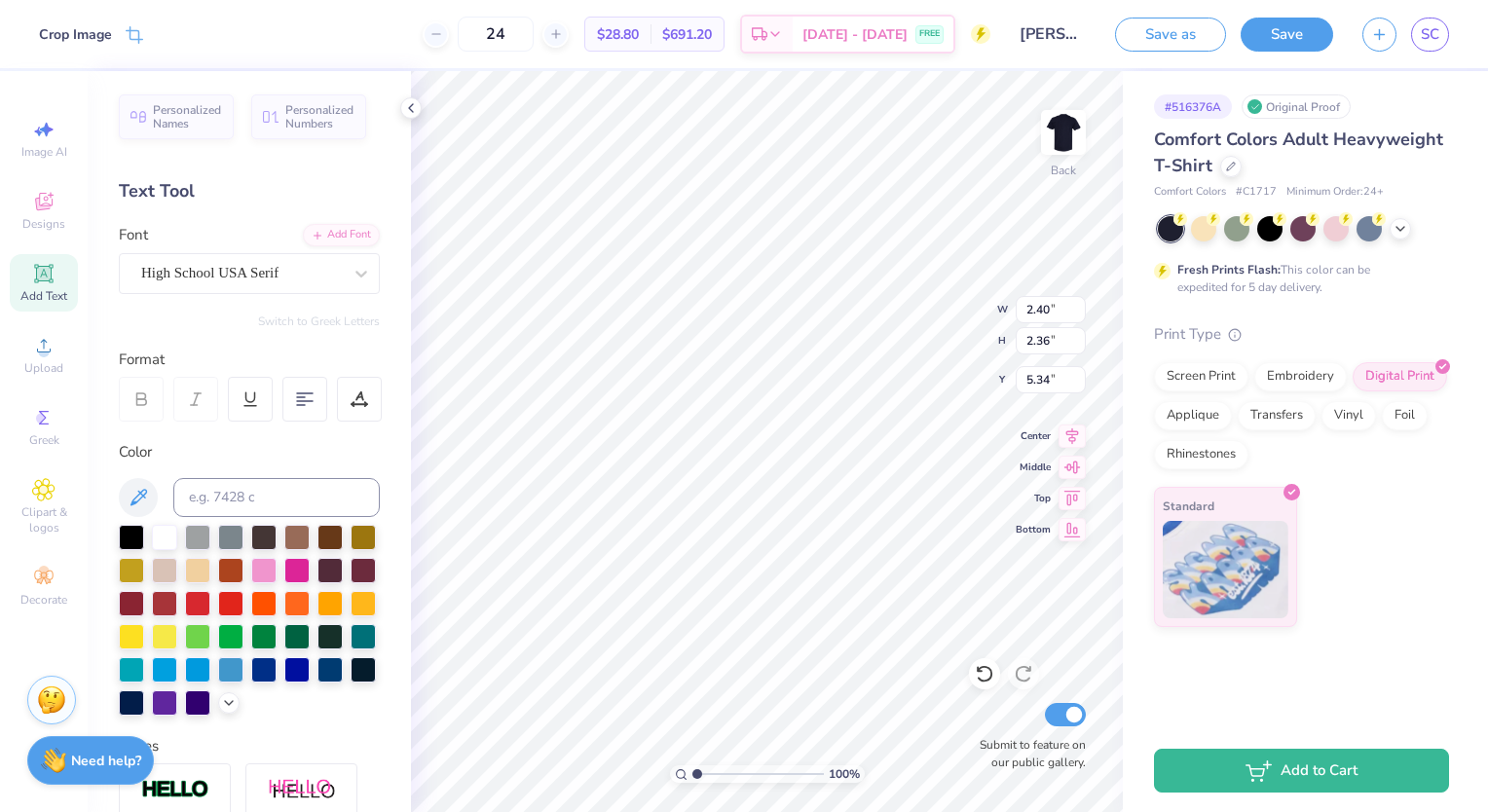
type input "8.20"
type input "1.73"
